Goal: Task Accomplishment & Management: Manage account settings

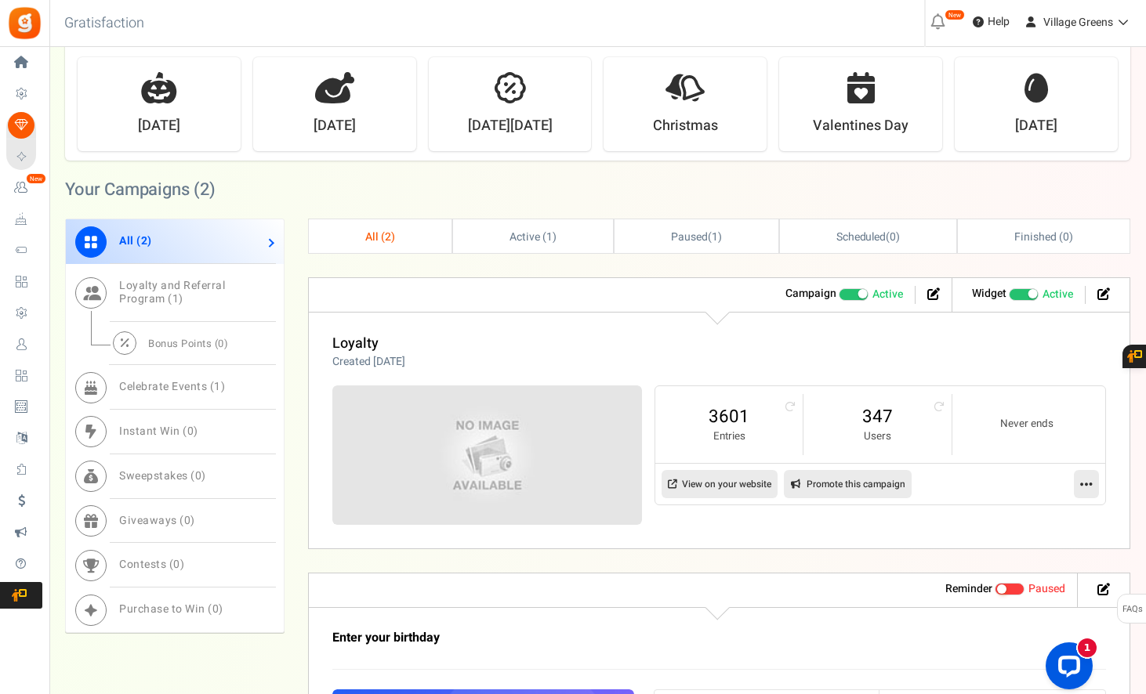
scroll to position [603, 0]
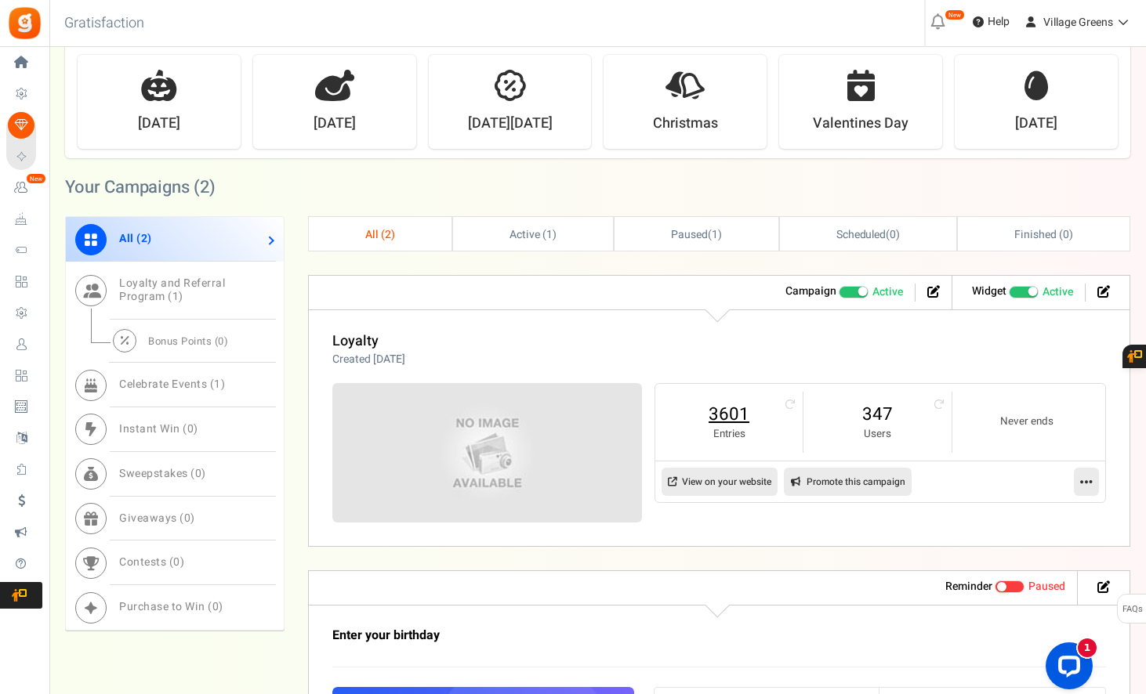
click at [722, 418] on link "3601" at bounding box center [729, 414] width 116 height 25
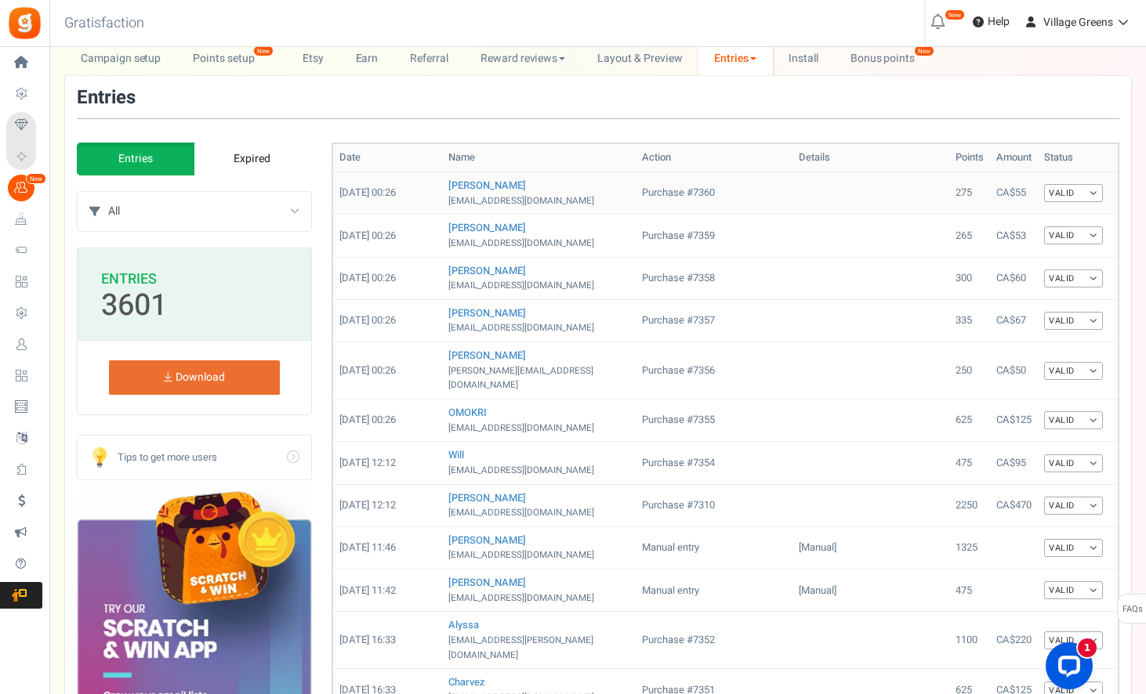
scroll to position [77, 0]
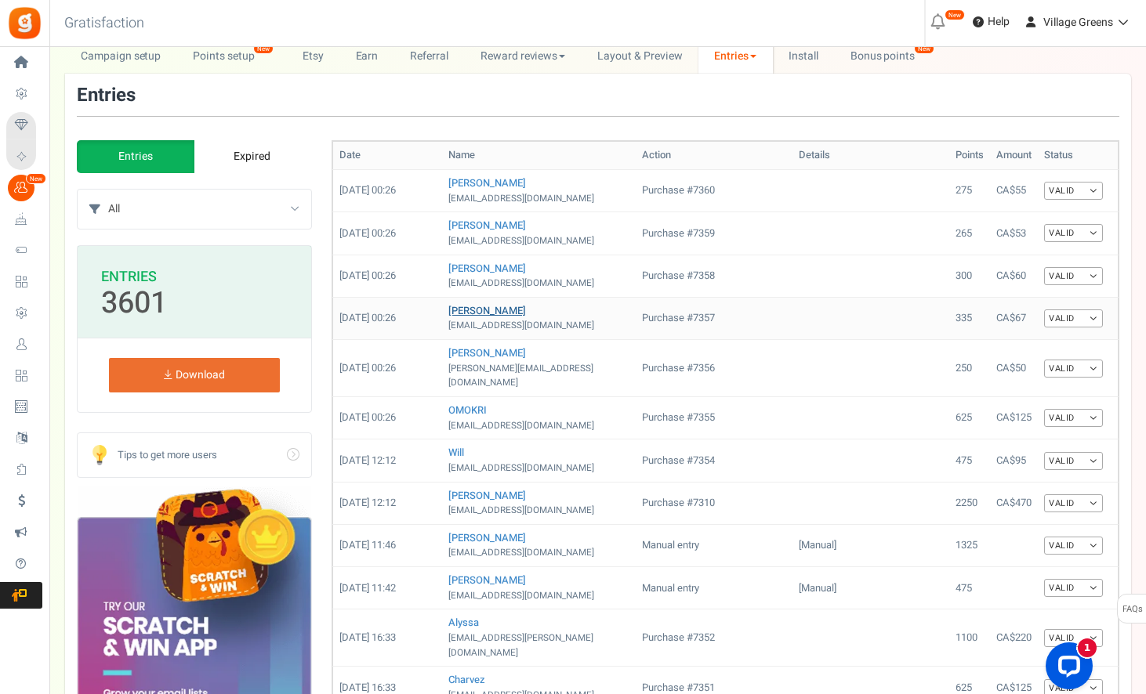
click at [465, 310] on link "Caswell" at bounding box center [487, 310] width 78 height 15
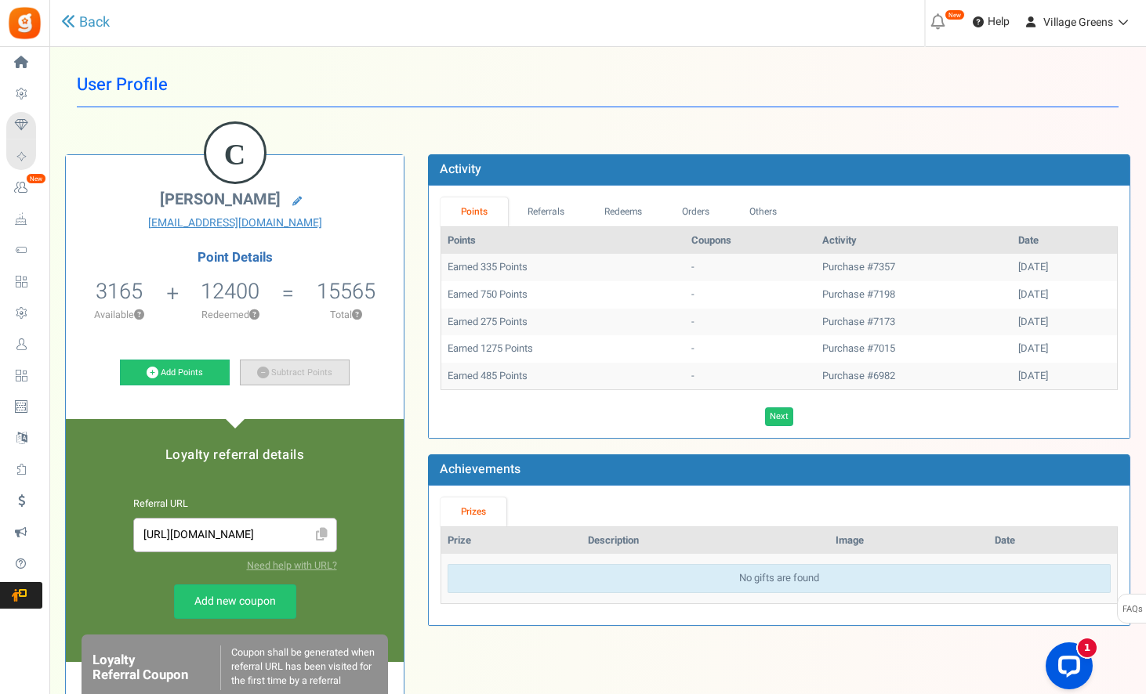
click at [286, 373] on link "Subtract Points" at bounding box center [295, 373] width 110 height 27
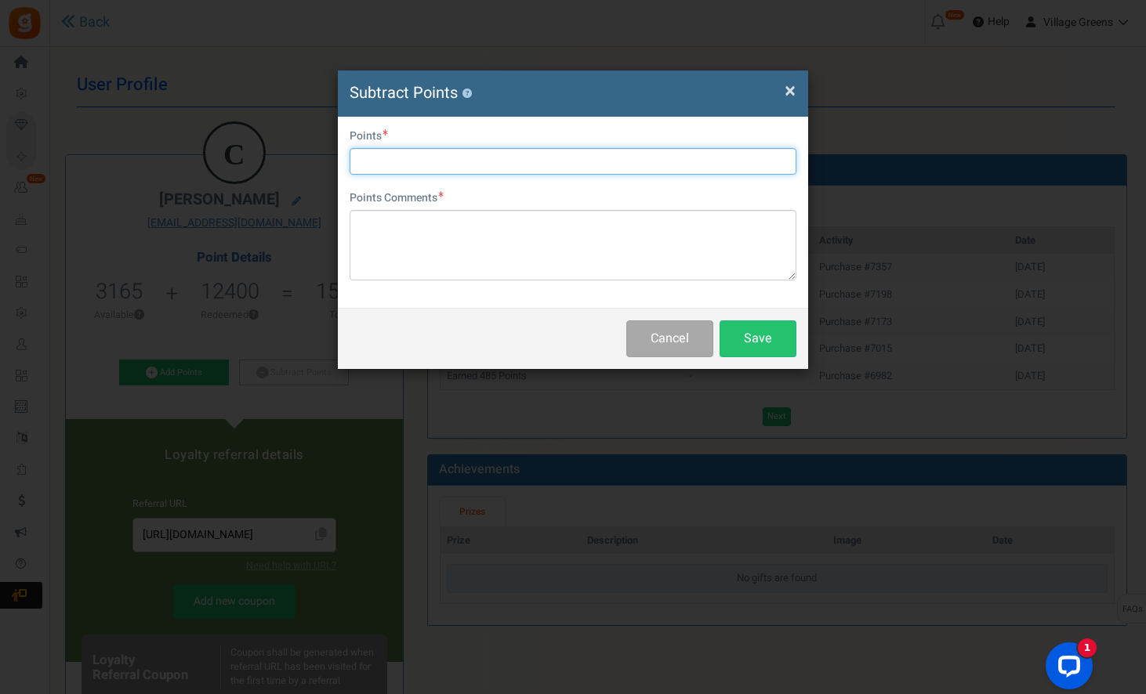
click at [463, 161] on input "text" at bounding box center [572, 161] width 447 height 27
type input "2800"
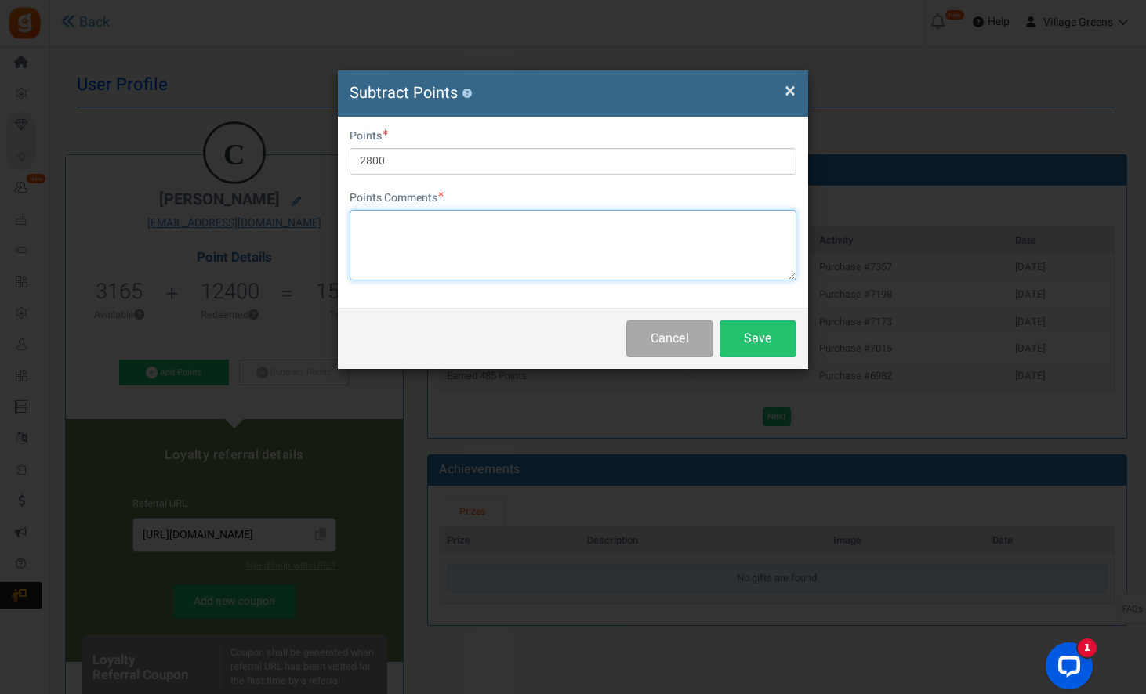
click at [469, 255] on textarea at bounding box center [572, 245] width 447 height 71
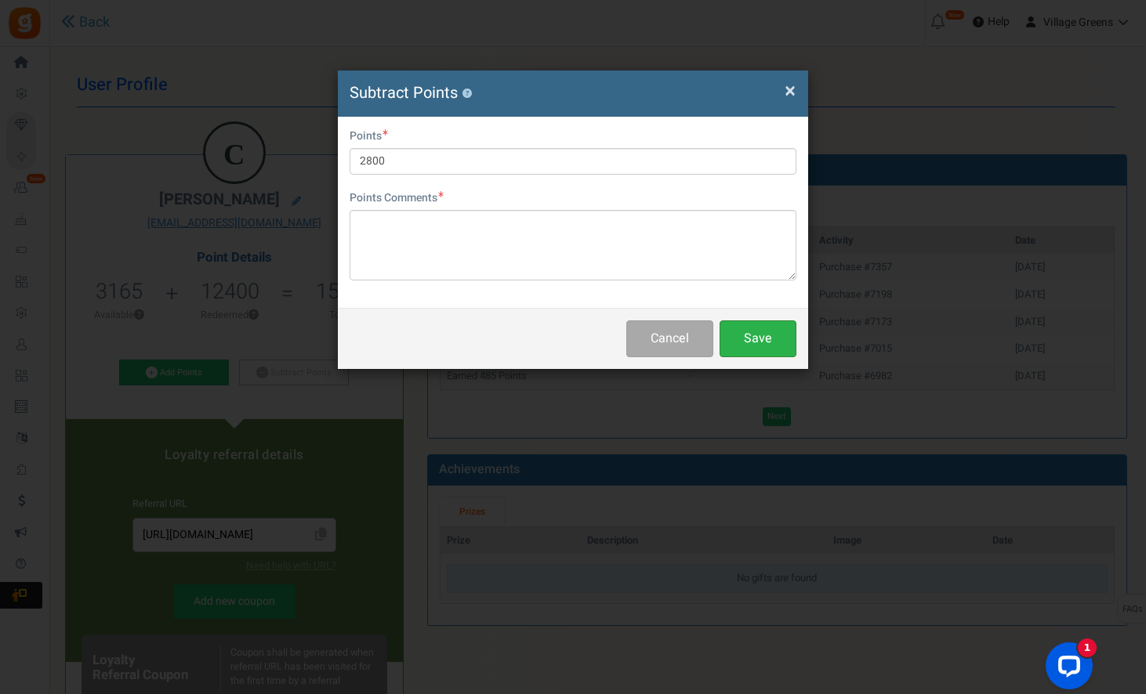
click at [747, 334] on button "Save" at bounding box center [757, 338] width 77 height 37
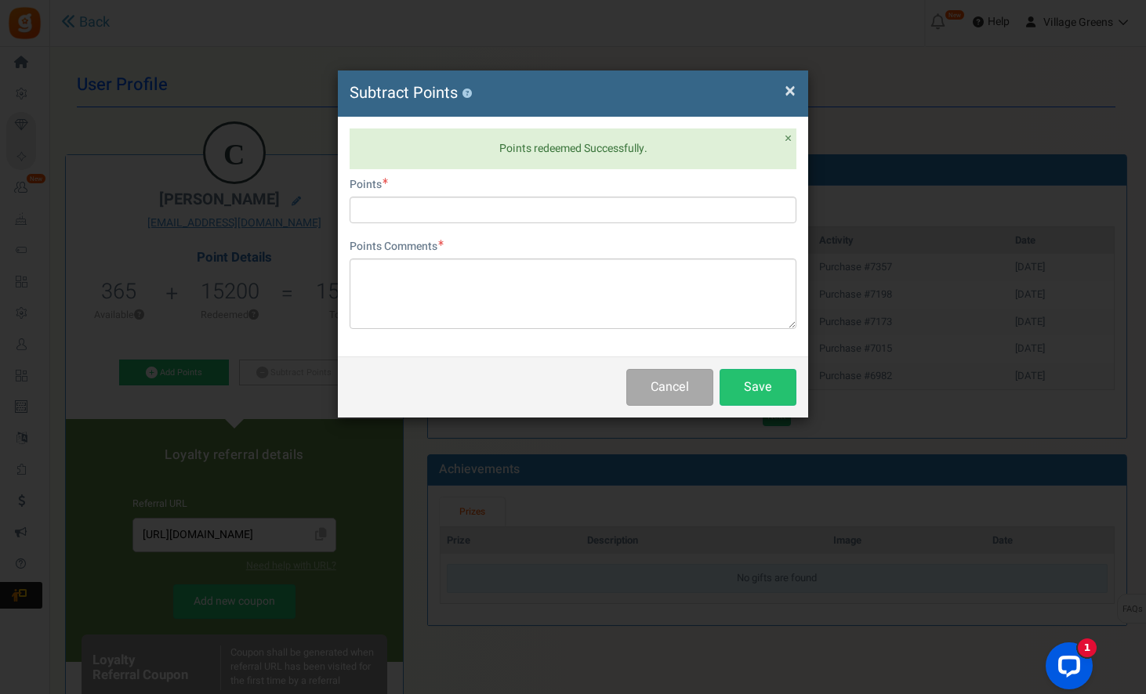
click at [791, 90] on span "×" at bounding box center [789, 91] width 11 height 30
